Goal: Use online tool/utility: Utilize a website feature to perform a specific function

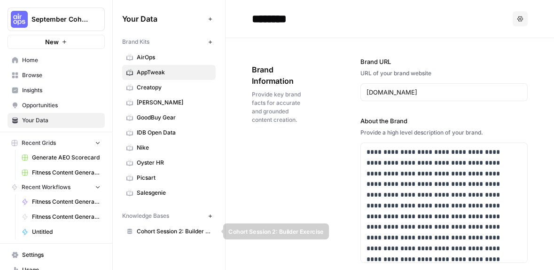
click at [162, 232] on span "Cohort Session 2: Builder Exercise" at bounding box center [174, 231] width 75 height 8
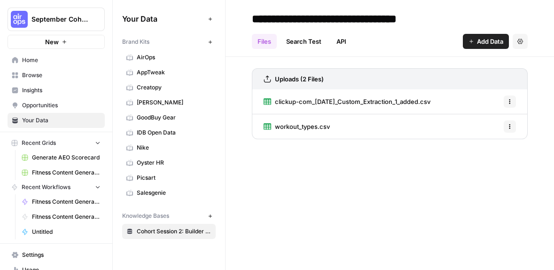
click at [38, 62] on span "Home" at bounding box center [61, 60] width 78 height 8
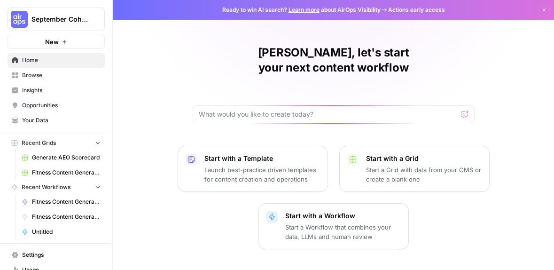
click at [32, 115] on link "Your Data" at bounding box center [56, 120] width 97 height 15
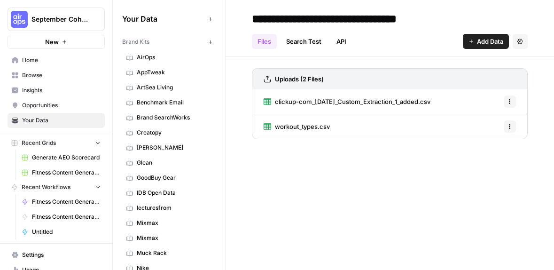
click at [42, 56] on span "Home" at bounding box center [61, 60] width 78 height 8
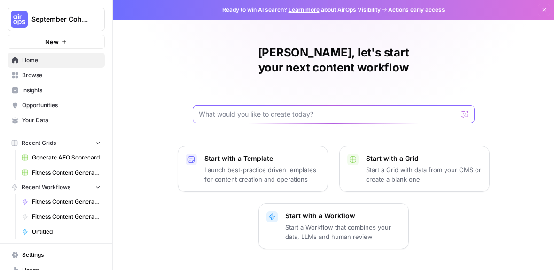
click at [312, 110] on input "text" at bounding box center [328, 114] width 259 height 9
type input "I"
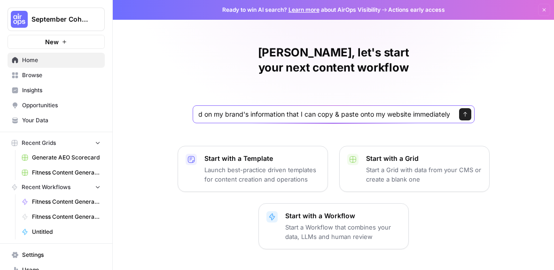
type input "Given a brand kit input, create 5 FAQs that are based on my brand's information…"
click button "Send" at bounding box center [465, 114] width 12 height 12
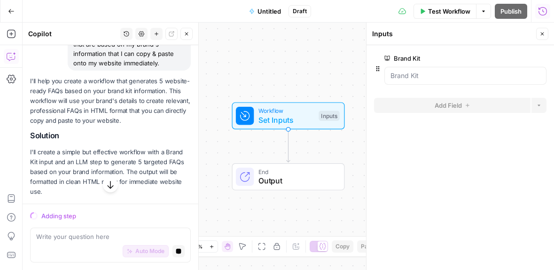
scroll to position [277, 0]
